Goal: Information Seeking & Learning: Learn about a topic

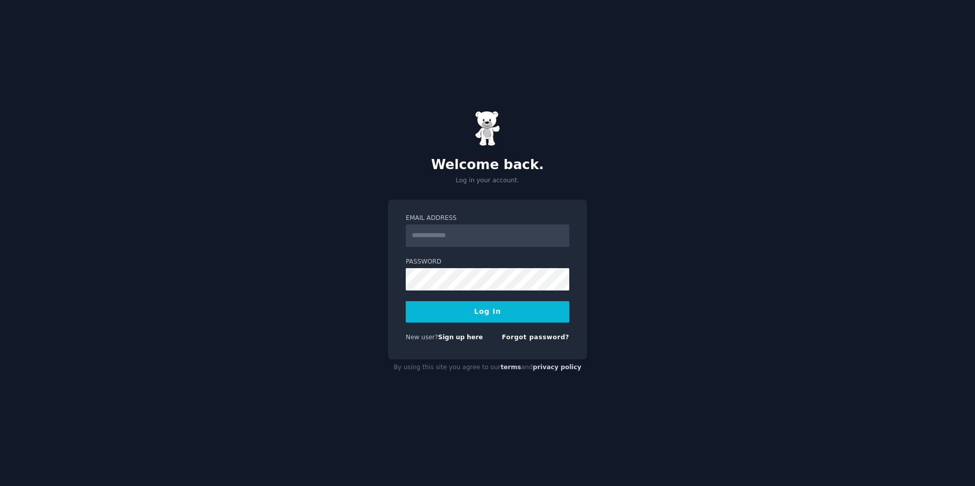
drag, startPoint x: 0, startPoint y: 0, endPoint x: 455, endPoint y: 238, distance: 513.9
click at [455, 238] on input "Email Address" at bounding box center [487, 235] width 163 height 22
type input "**********"
click at [475, 314] on button "Log In" at bounding box center [487, 311] width 163 height 21
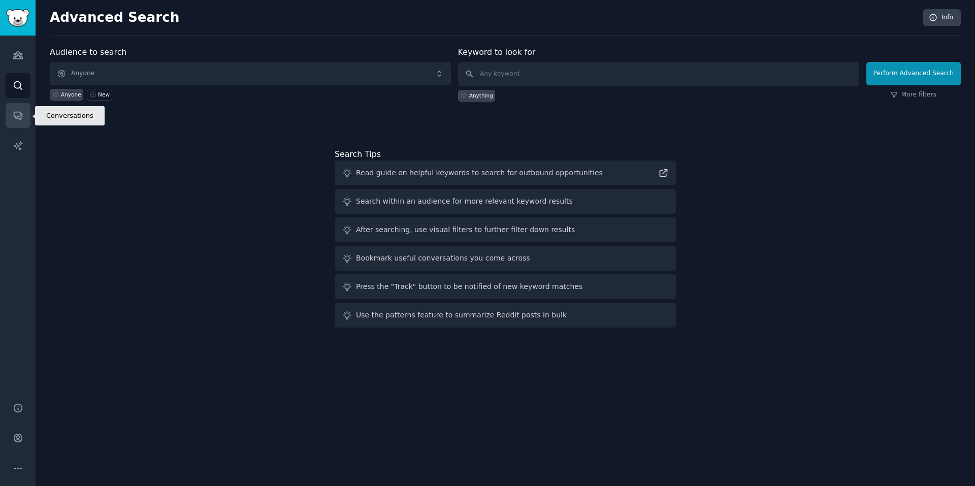
click at [16, 114] on icon "Sidebar" at bounding box center [18, 115] width 11 height 11
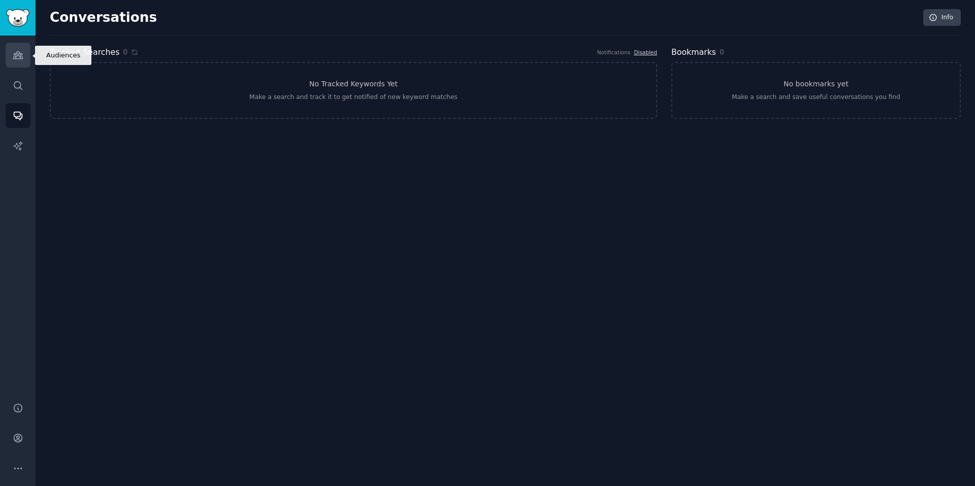
click at [7, 47] on link "Audiences" at bounding box center [18, 55] width 25 height 25
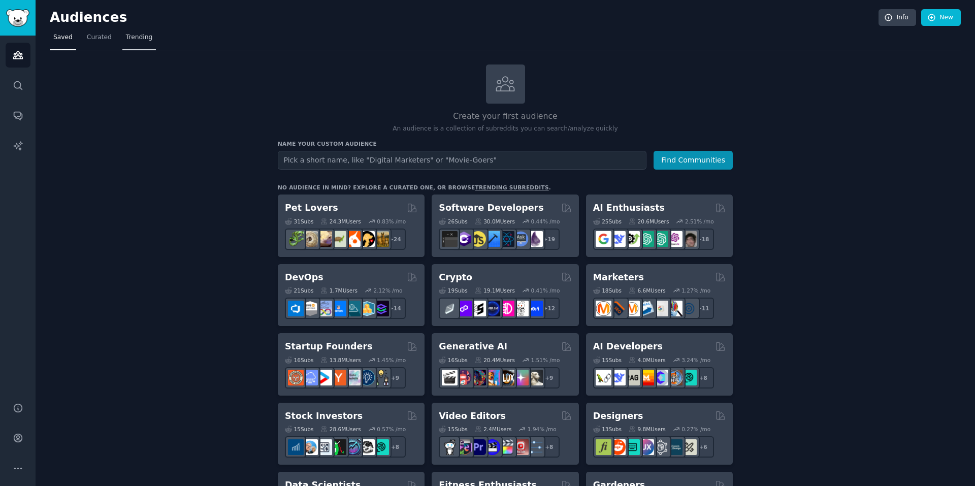
click at [126, 37] on span "Trending" at bounding box center [139, 37] width 26 height 9
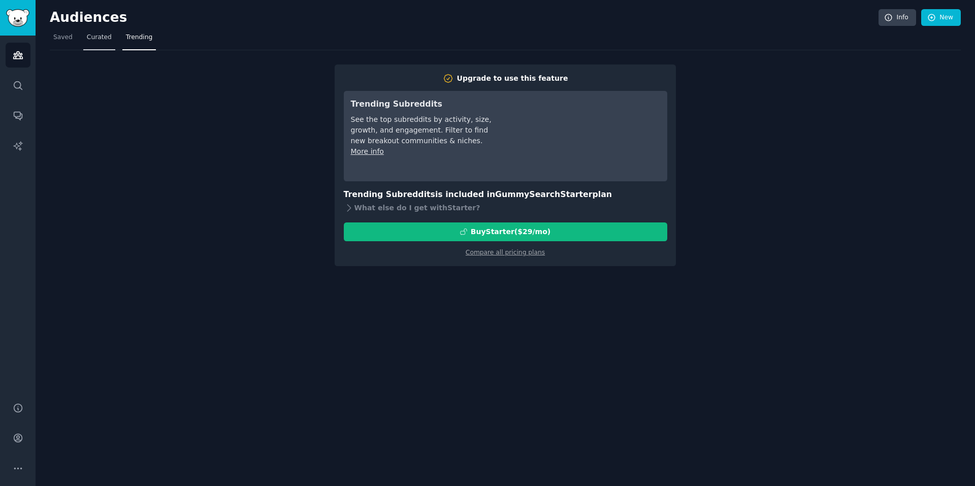
click at [104, 37] on span "Curated" at bounding box center [99, 37] width 25 height 9
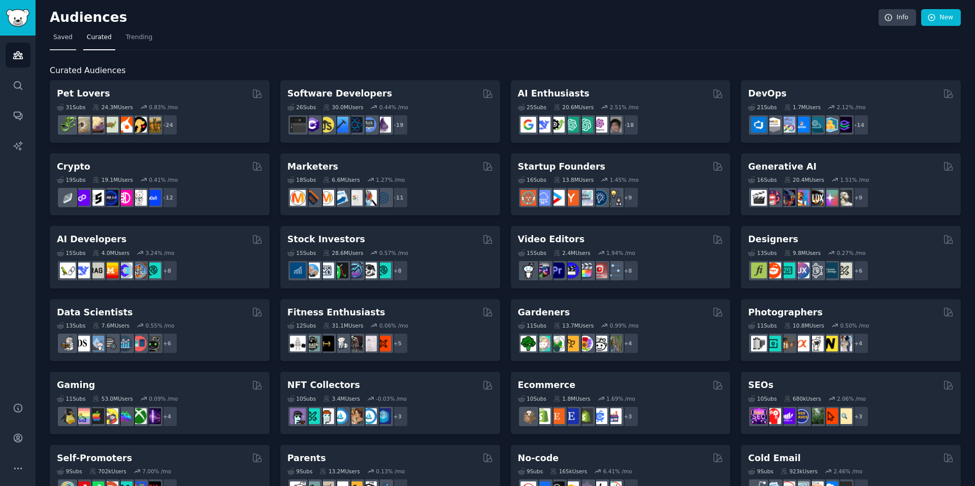
click at [64, 44] on link "Saved" at bounding box center [63, 39] width 26 height 21
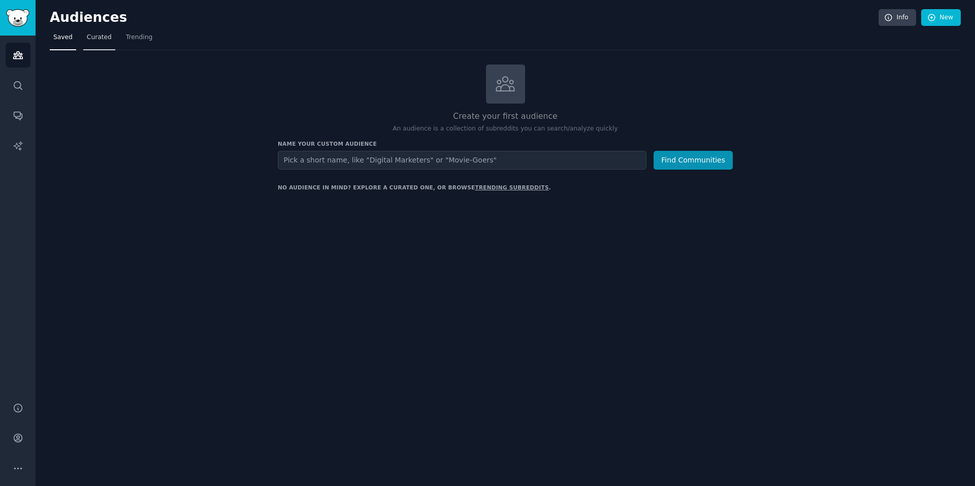
click at [100, 44] on link "Curated" at bounding box center [99, 39] width 32 height 21
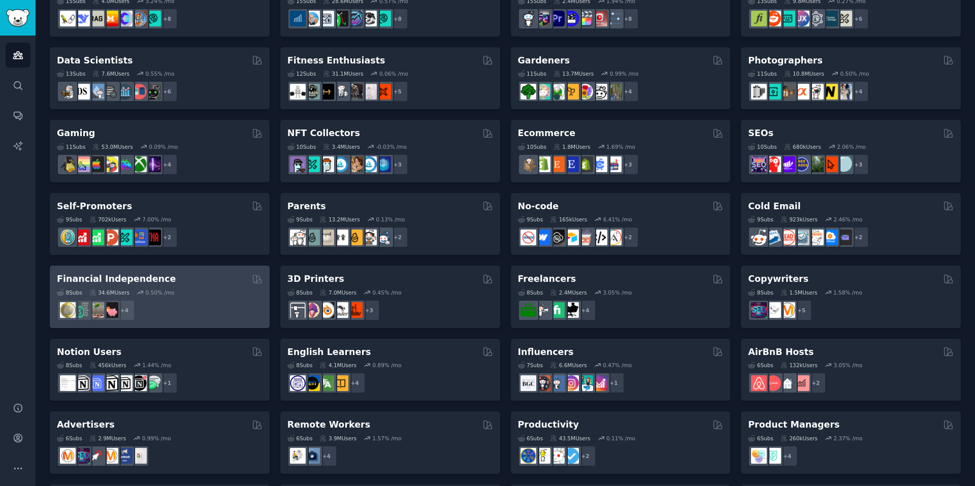
scroll to position [254, 0]
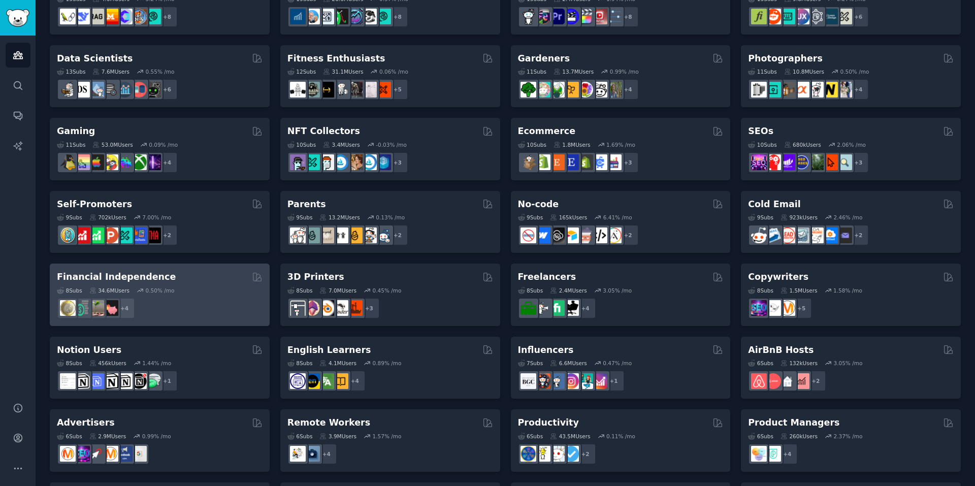
click at [127, 275] on h2 "Financial Independence" at bounding box center [116, 277] width 119 height 13
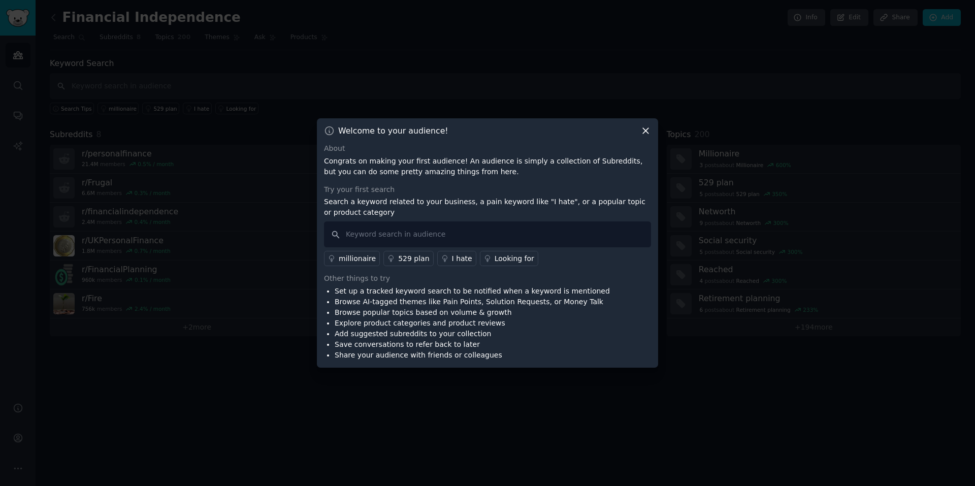
click at [648, 132] on icon at bounding box center [645, 130] width 11 height 11
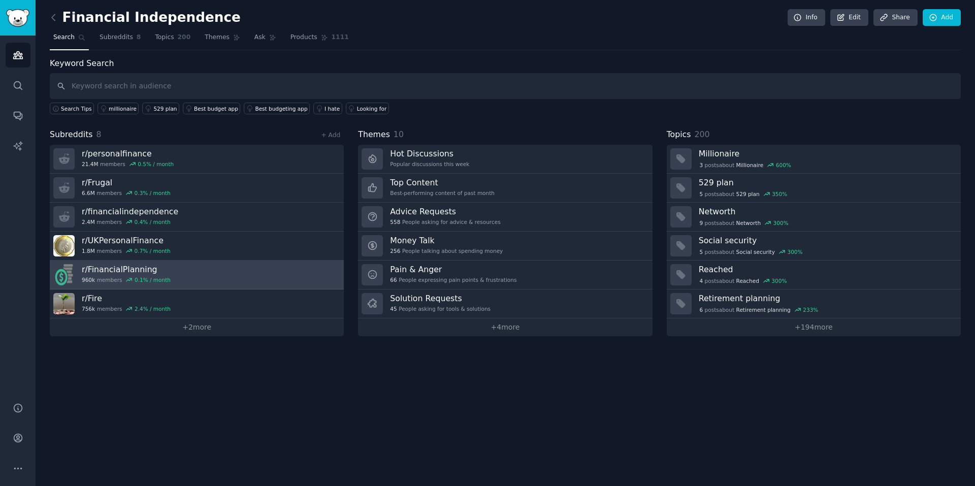
click at [137, 269] on h3 "r/ FinancialPlanning" at bounding box center [126, 269] width 89 height 11
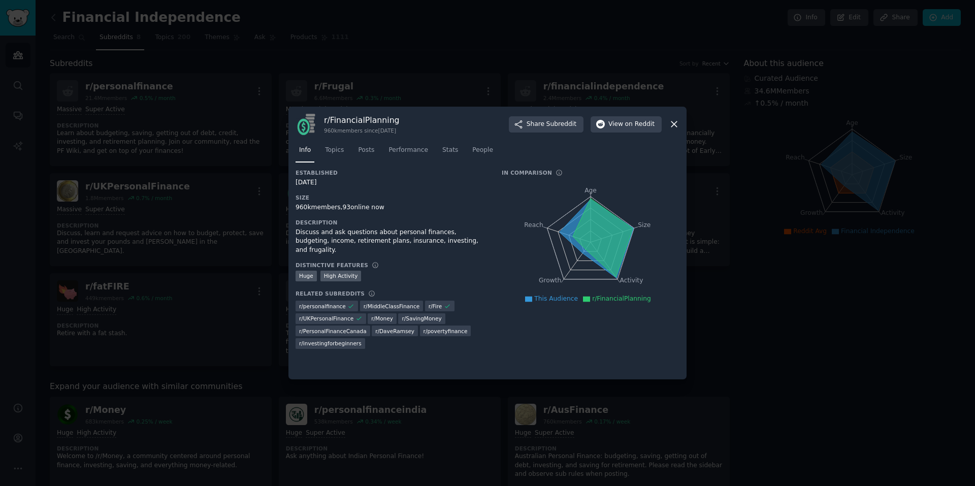
click at [802, 302] on div at bounding box center [487, 243] width 975 height 486
click at [673, 124] on icon at bounding box center [674, 125] width 6 height 6
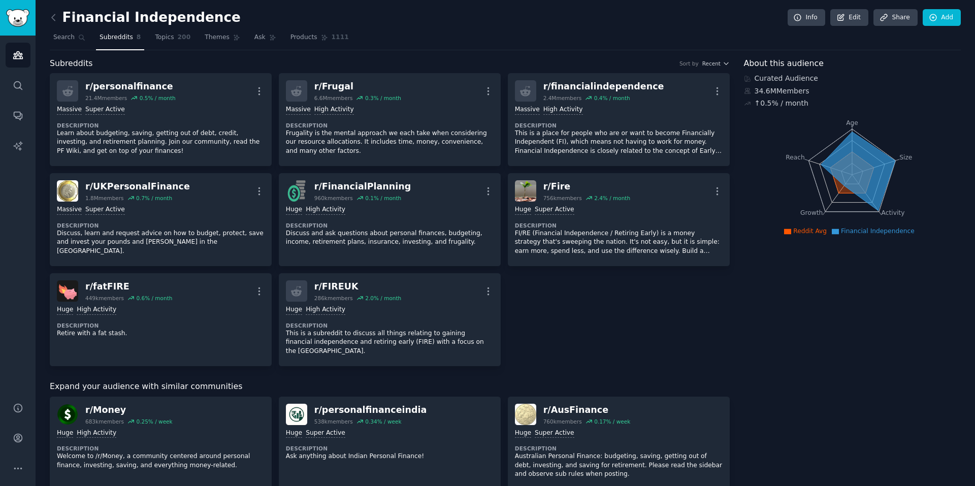
click at [49, 12] on div "Financial Independence Info Edit Share Add Search Subreddits 8 Topics 200 Theme…" at bounding box center [505, 443] width 939 height 887
click at [52, 16] on icon at bounding box center [53, 17] width 11 height 11
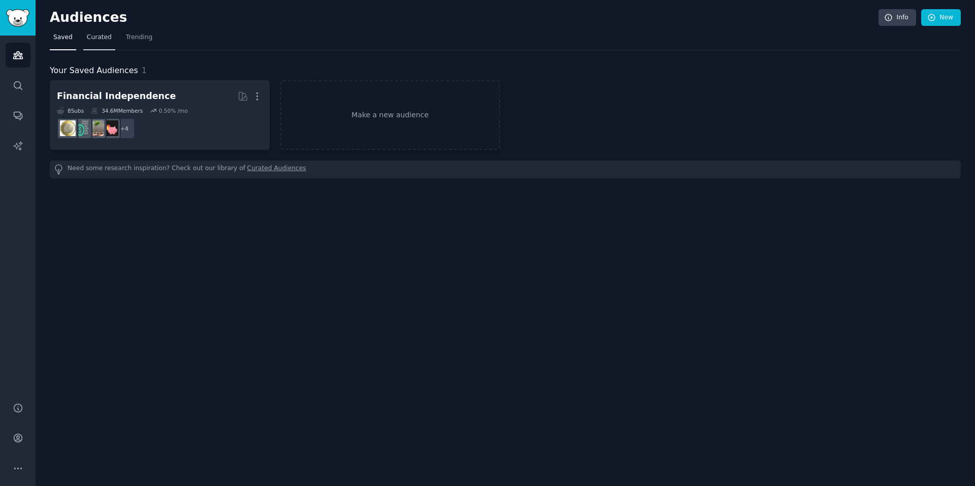
click at [100, 36] on span "Curated" at bounding box center [99, 37] width 25 height 9
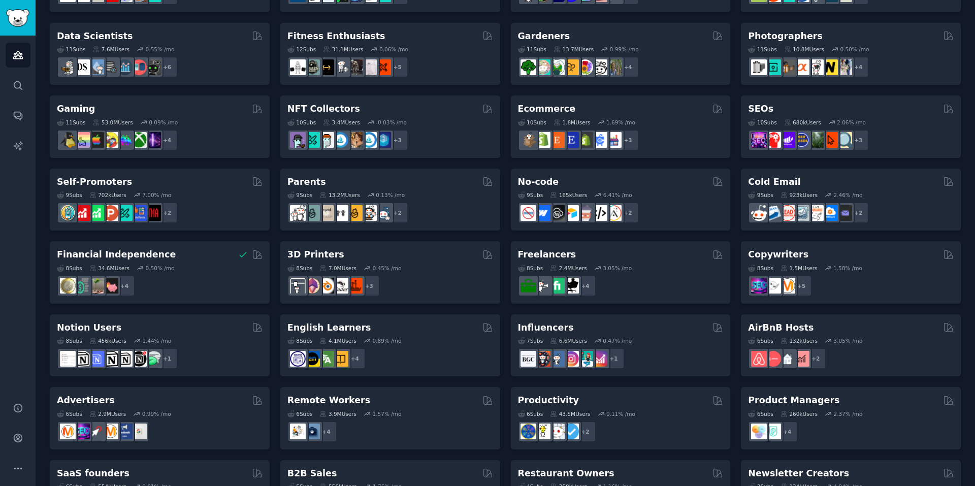
scroll to position [276, 0]
click at [27, 112] on link "Conversations" at bounding box center [18, 115] width 25 height 25
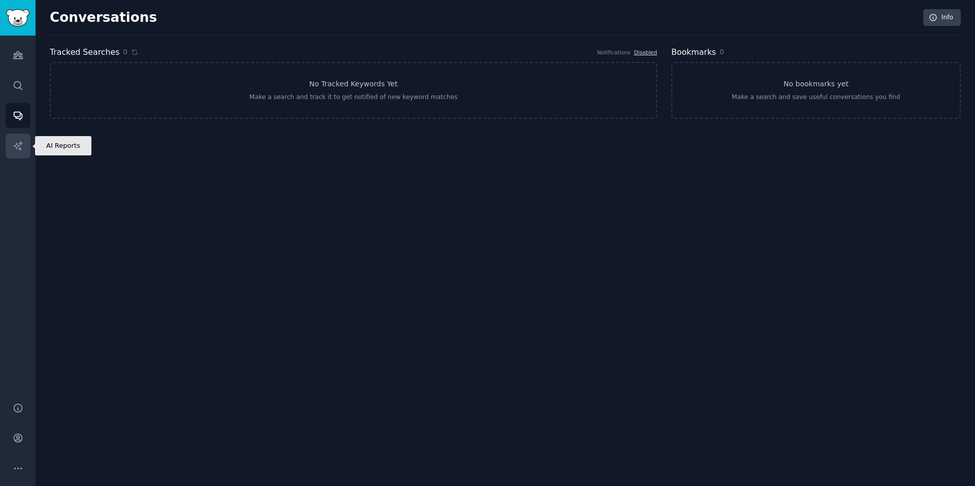
click at [24, 154] on link "AI Reports" at bounding box center [18, 146] width 25 height 25
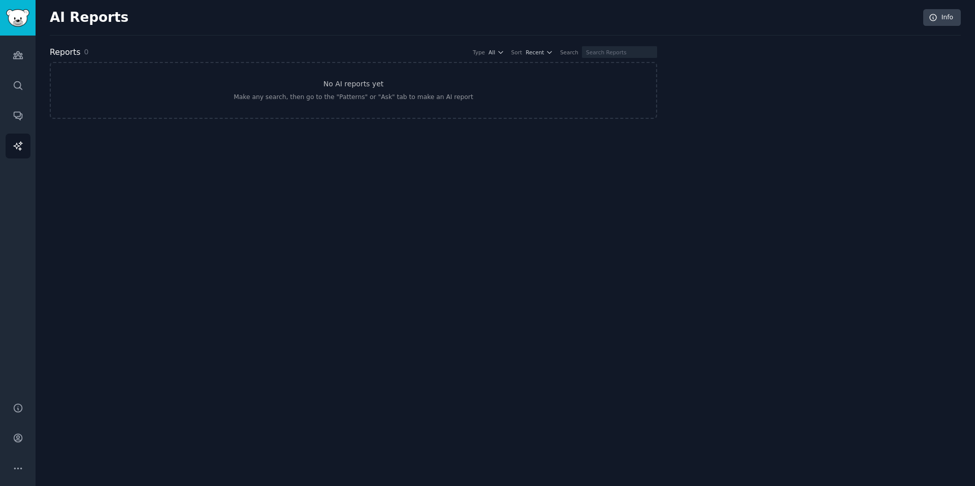
click at [11, 99] on div "Audiences Search Conversations AI Reports" at bounding box center [18, 213] width 36 height 354
click at [14, 57] on icon "Sidebar" at bounding box center [17, 55] width 9 height 7
